Goal: Check status: Check status

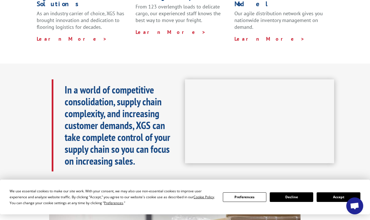
scroll to position [226, 0]
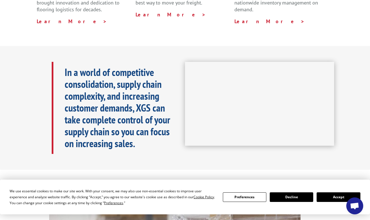
click at [330, 197] on button "Accept" at bounding box center [337, 197] width 43 height 10
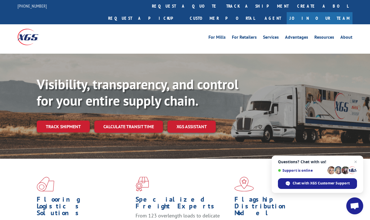
scroll to position [0, 0]
click at [222, 5] on link "track a shipment" at bounding box center [257, 6] width 71 height 12
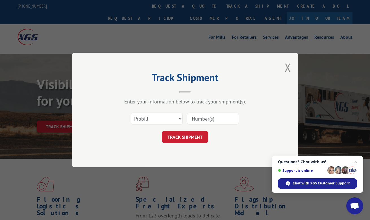
click at [195, 118] on input at bounding box center [213, 119] width 52 height 12
type input "2554634"
click at [195, 134] on button "TRACK SHIPMENT" at bounding box center [185, 137] width 46 height 12
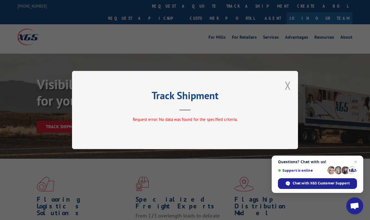
click at [286, 85] on button "Close modal" at bounding box center [287, 85] width 6 height 15
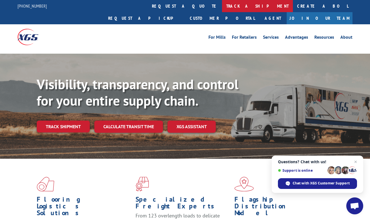
click at [222, 6] on link "track a shipment" at bounding box center [257, 6] width 71 height 12
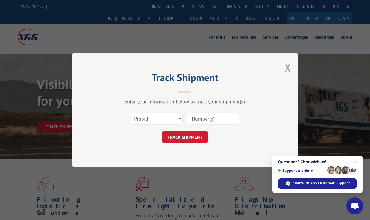
click at [197, 119] on input at bounding box center [213, 119] width 52 height 12
click at [204, 118] on input "2554234" at bounding box center [213, 119] width 52 height 12
type input "2554634"
drag, startPoint x: 179, startPoint y: 117, endPoint x: 197, endPoint y: 118, distance: 18.7
click at [197, 118] on div "Select category... Probill BOL PO 2554634" at bounding box center [184, 118] width 169 height 19
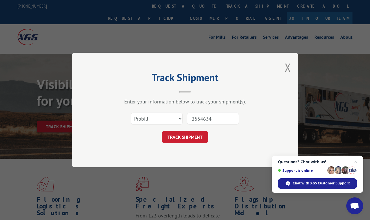
click at [197, 118] on input "2554634" at bounding box center [213, 119] width 52 height 12
click at [183, 134] on button "TRACK SHIPMENT" at bounding box center [185, 137] width 46 height 12
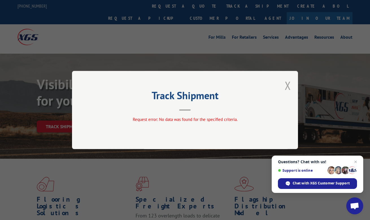
click at [290, 82] on button "Close modal" at bounding box center [287, 85] width 6 height 15
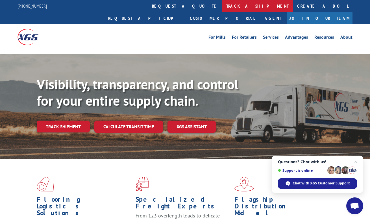
click at [222, 5] on link "track a shipment" at bounding box center [257, 6] width 71 height 12
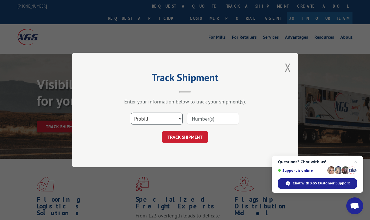
select select "bol"
click at [196, 120] on input at bounding box center [213, 119] width 52 height 12
paste input "2554634"
type input "2554634"
click at [189, 137] on button "TRACK SHIPMENT" at bounding box center [185, 137] width 46 height 12
